Goal: Information Seeking & Learning: Learn about a topic

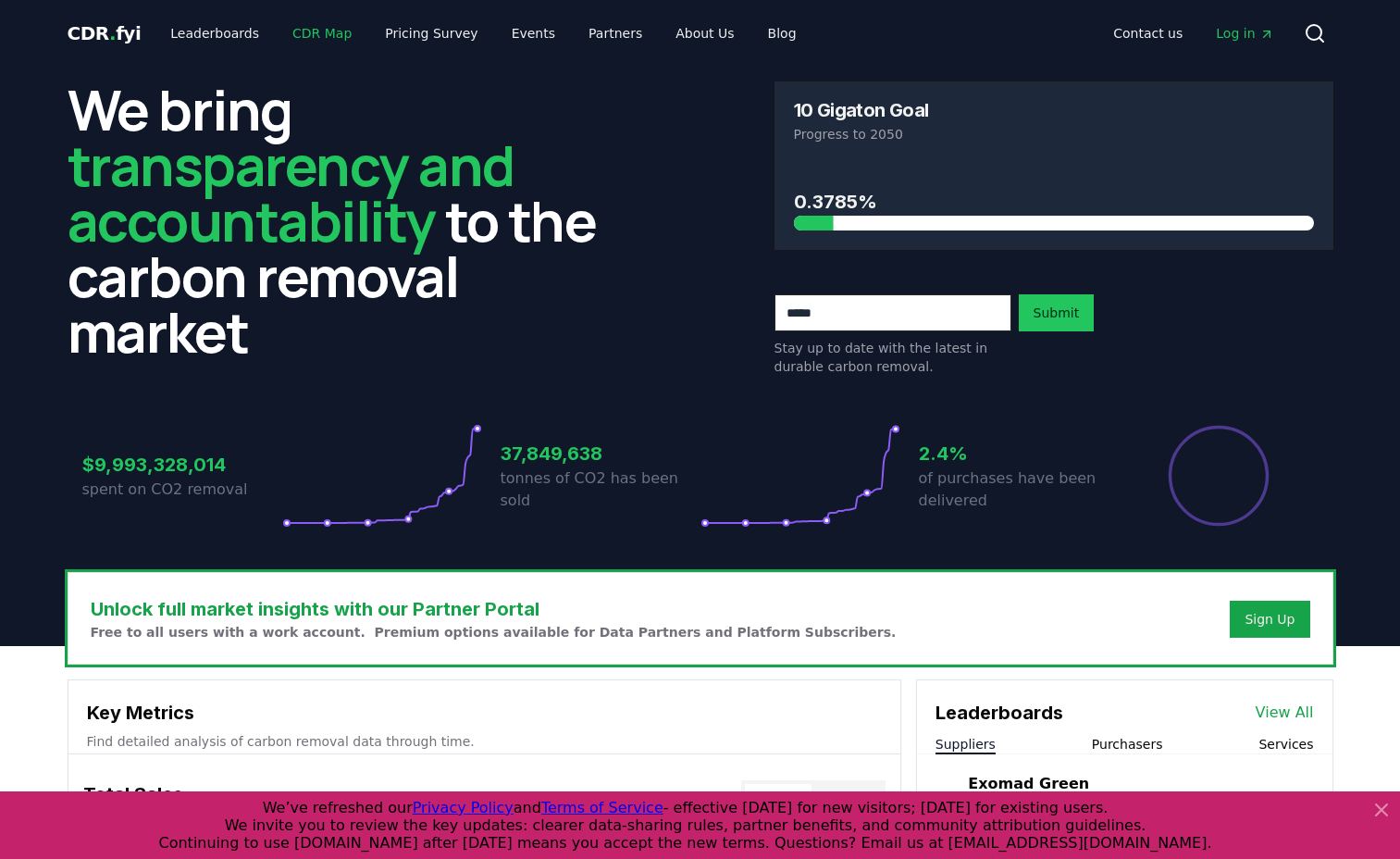
click at [303, 40] on link "CDR Map" at bounding box center [322, 33] width 89 height 33
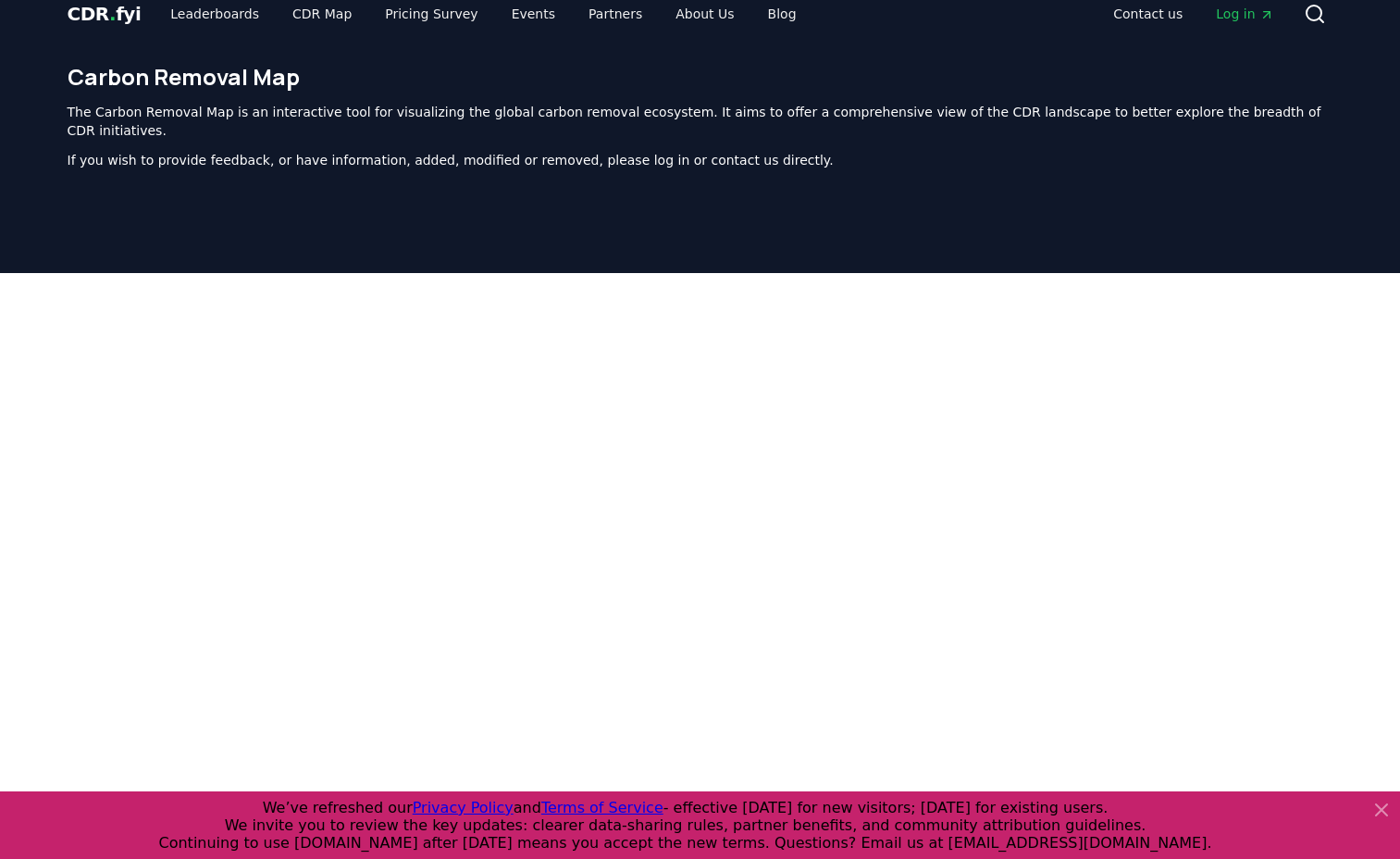
scroll to position [23, 0]
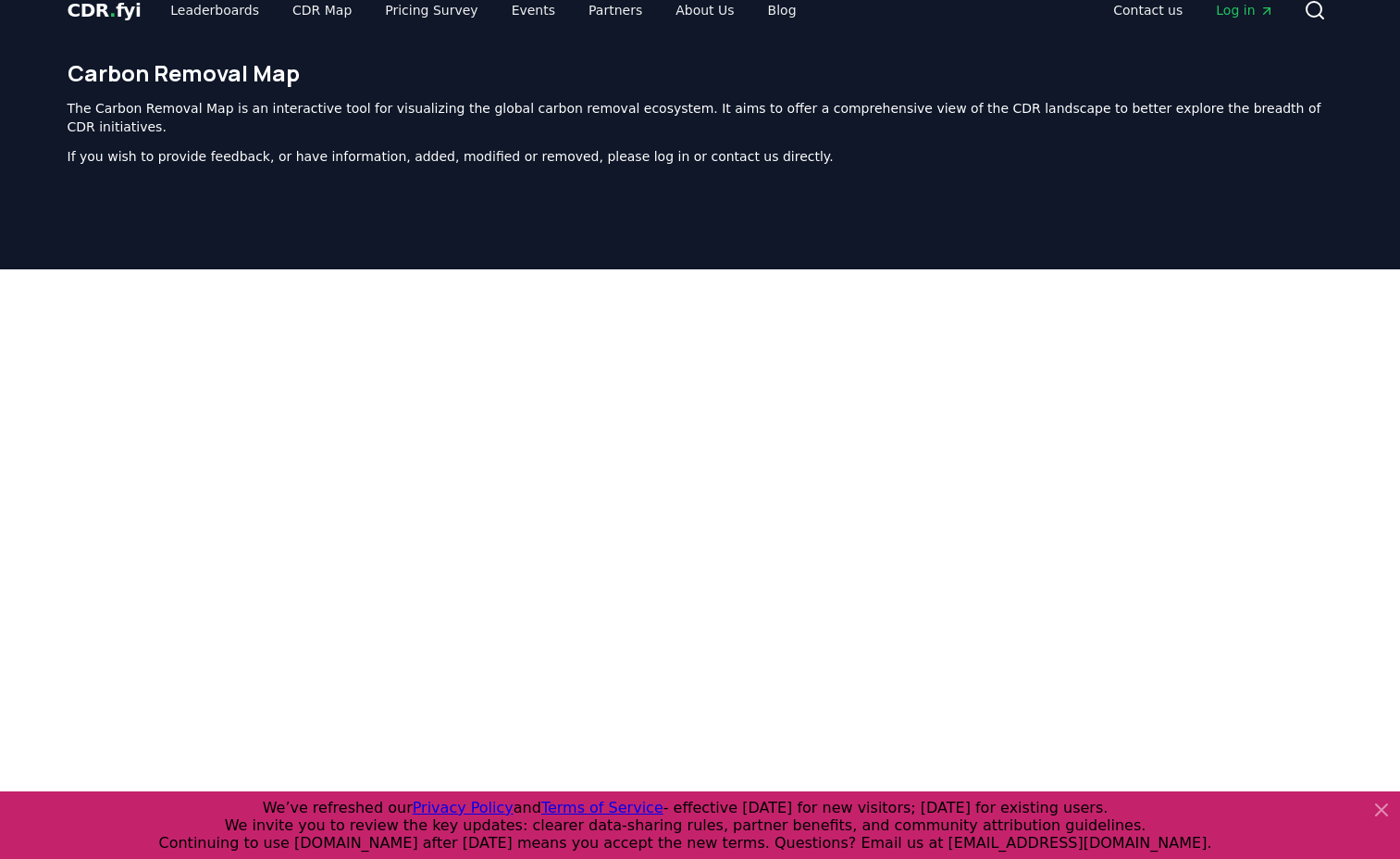
click at [96, 7] on span "CDR . fyi" at bounding box center [104, 10] width 74 height 23
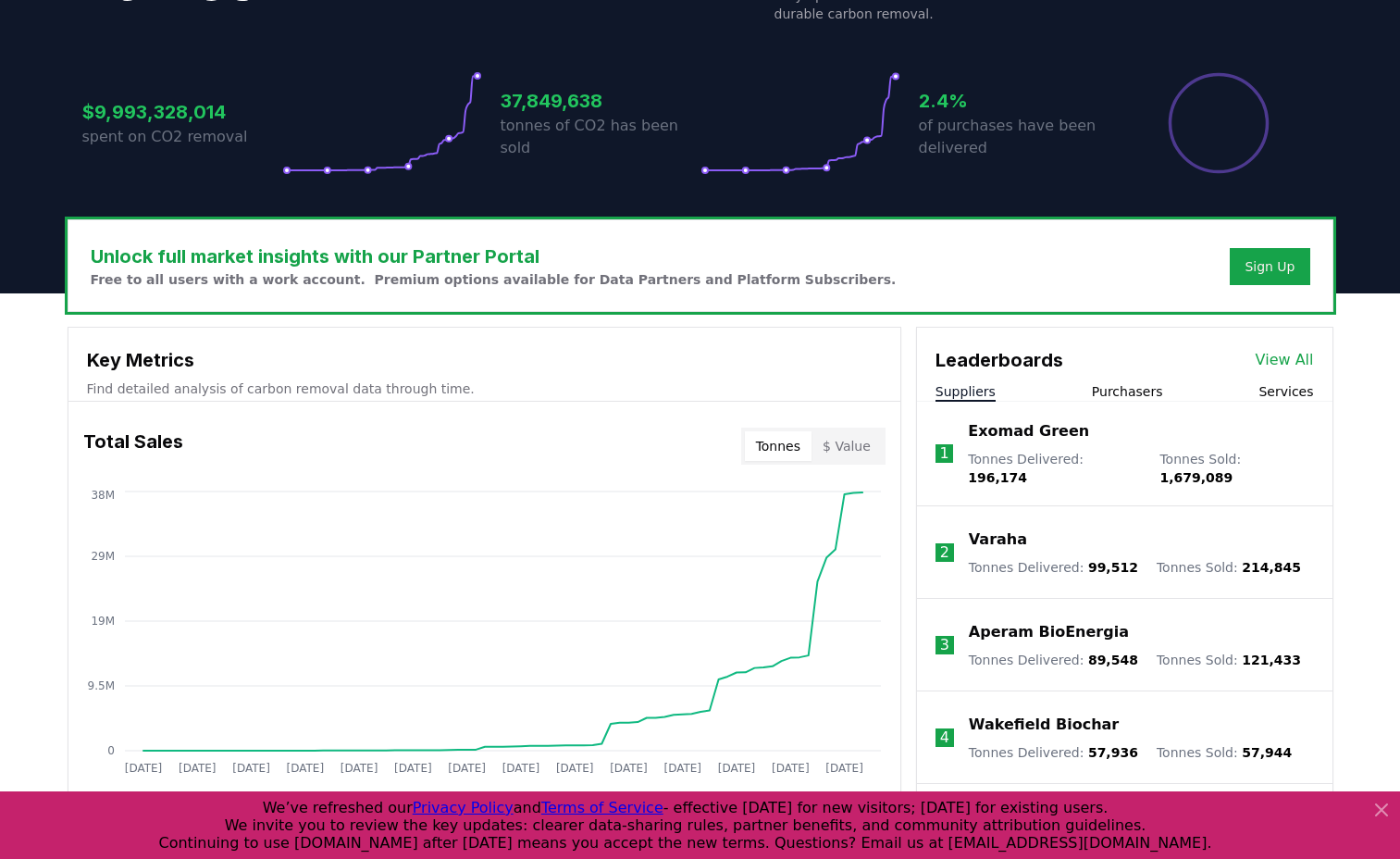
scroll to position [355, 0]
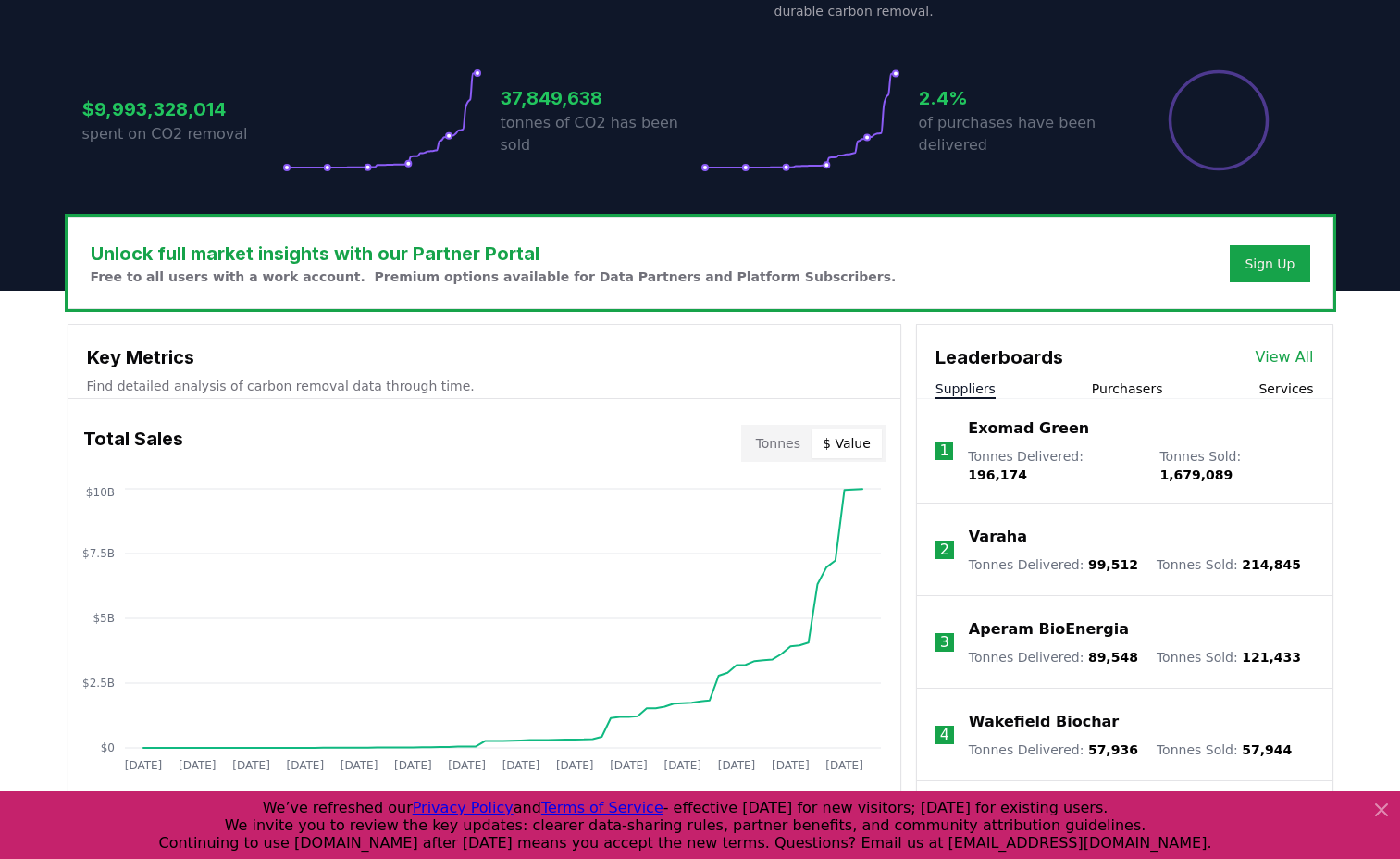
click at [862, 452] on button "$ Value" at bounding box center [846, 444] width 71 height 30
click at [799, 445] on button "Tonnes" at bounding box center [778, 444] width 67 height 30
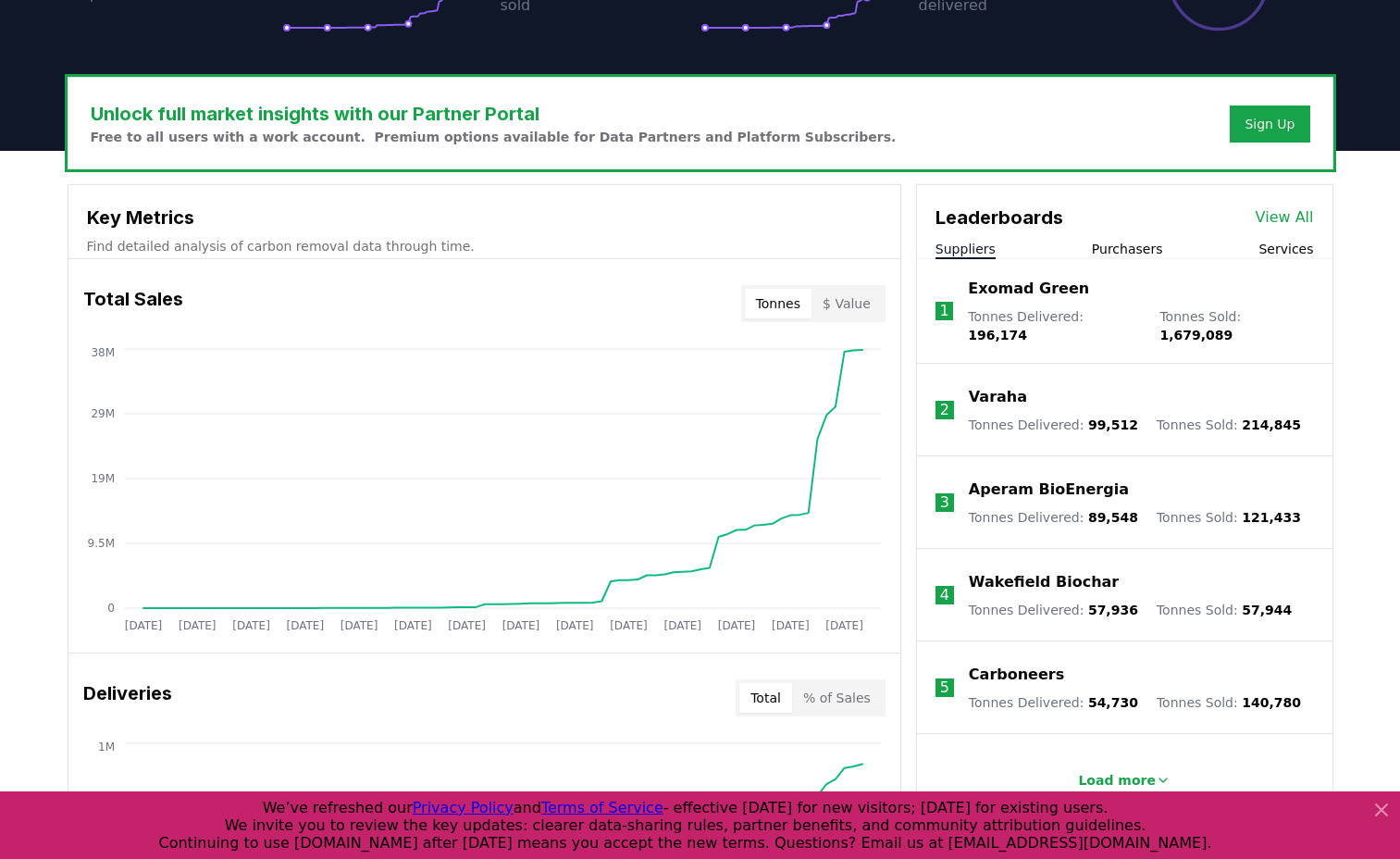
scroll to position [504, 0]
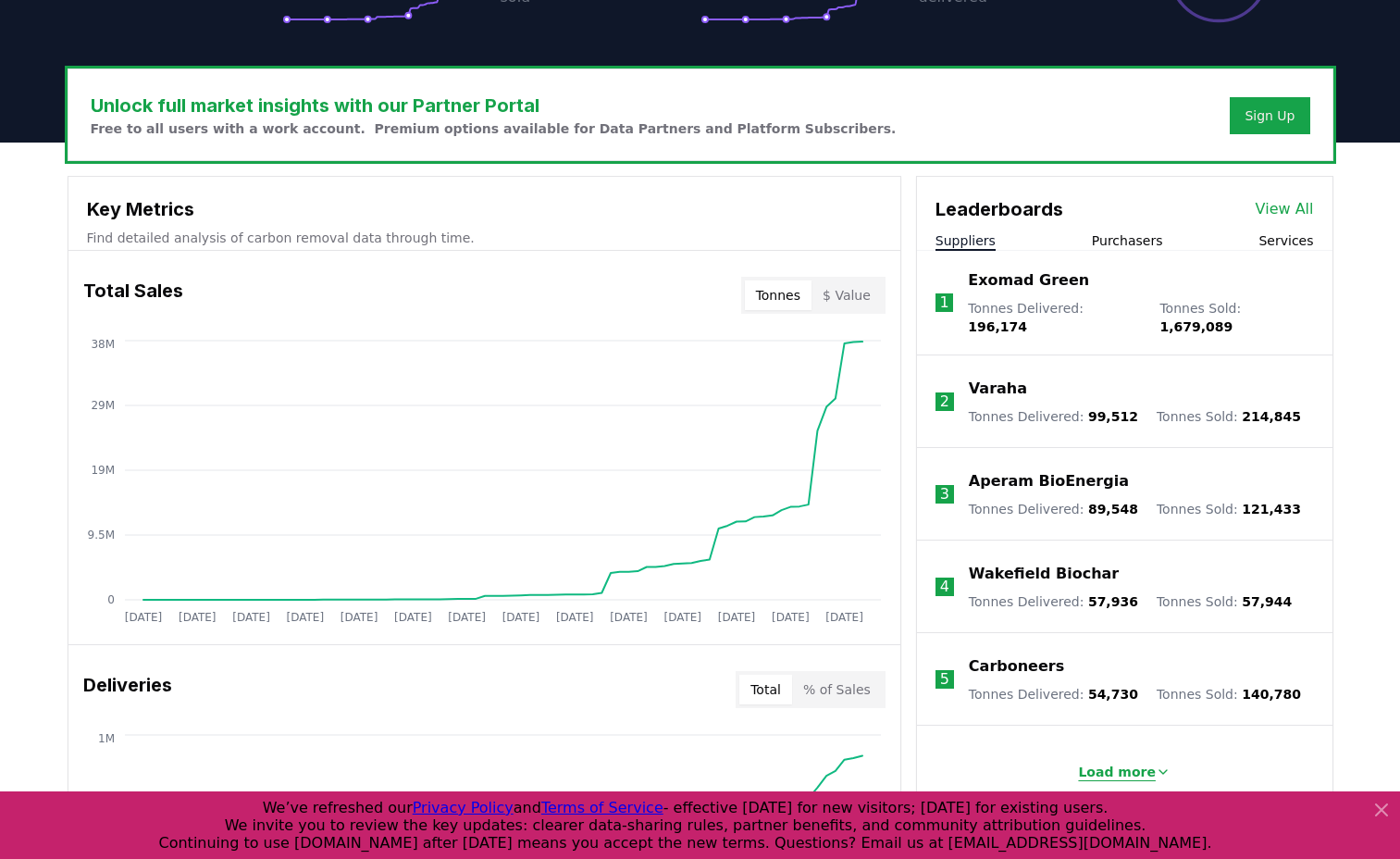
click at [1104, 763] on p "Load more" at bounding box center [1117, 772] width 78 height 19
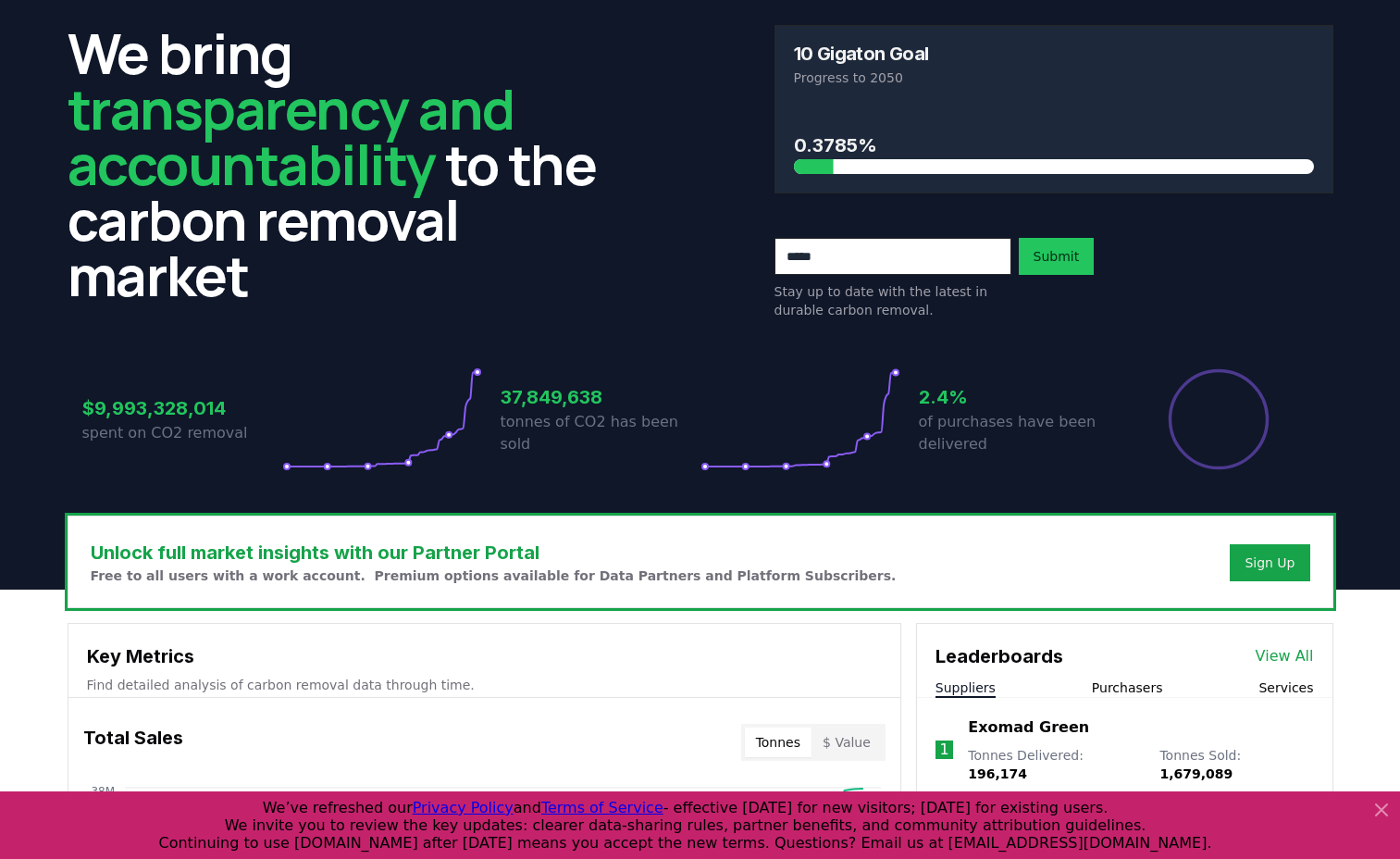
scroll to position [0, 0]
